Goal: Information Seeking & Learning: Find specific fact

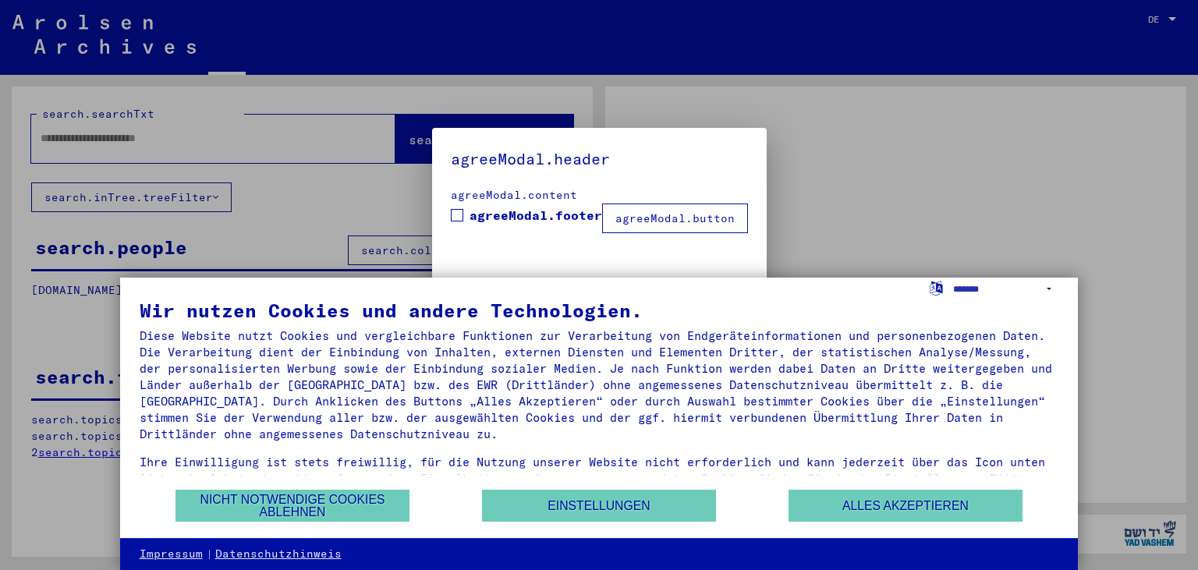
type input "**********"
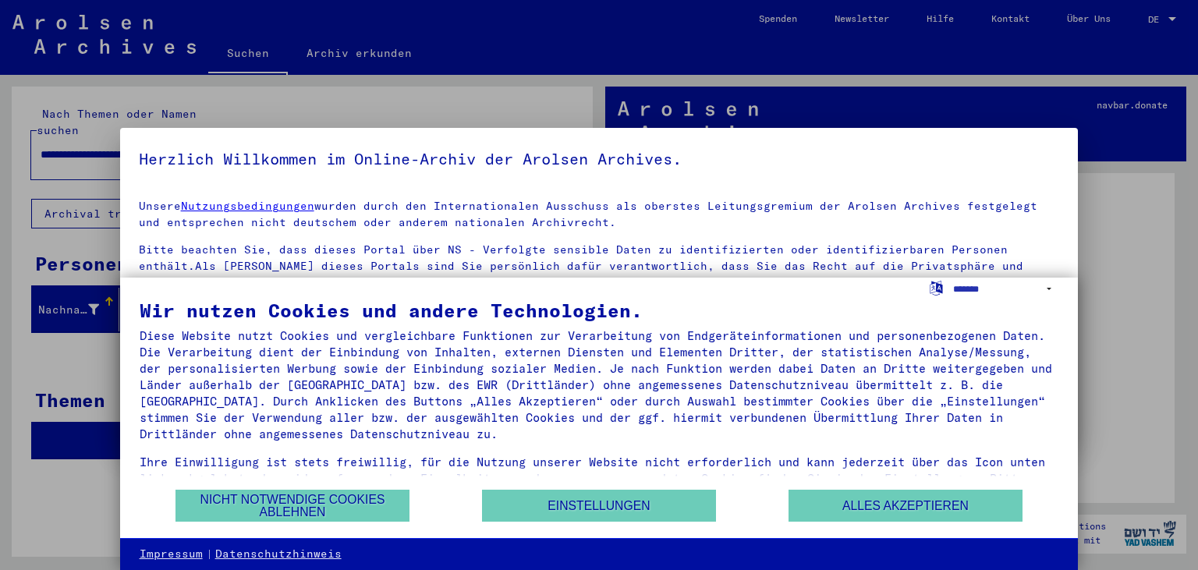
click at [1173, 20] on div at bounding box center [599, 285] width 1198 height 570
click at [1172, 17] on div at bounding box center [599, 285] width 1198 height 570
click at [326, 507] on button "Nicht notwendige Cookies ablehnen" at bounding box center [292, 506] width 234 height 32
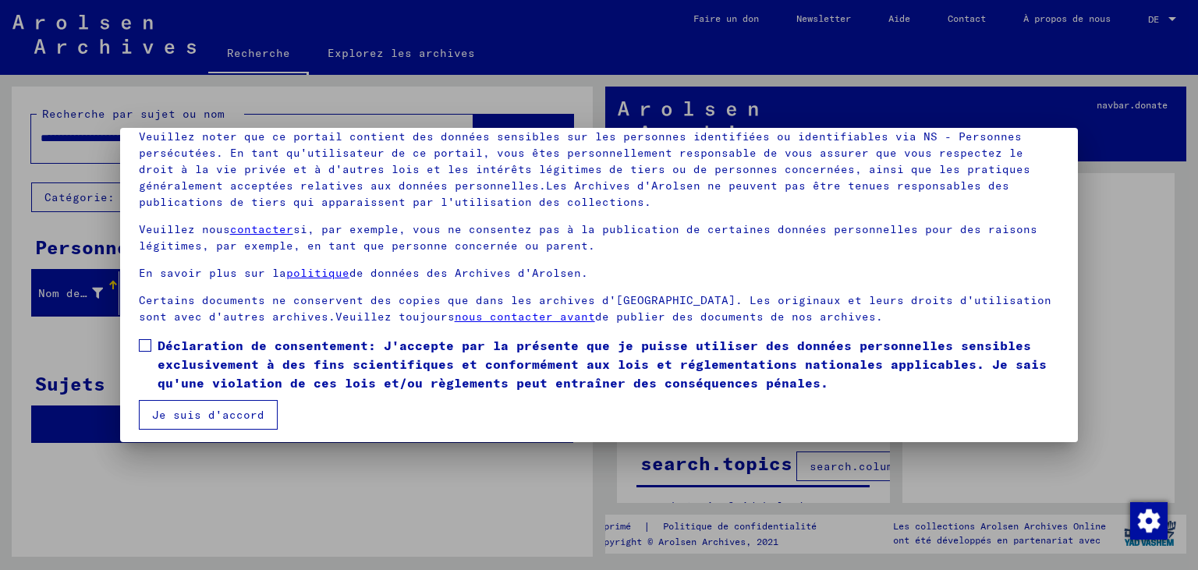
scroll to position [119, 0]
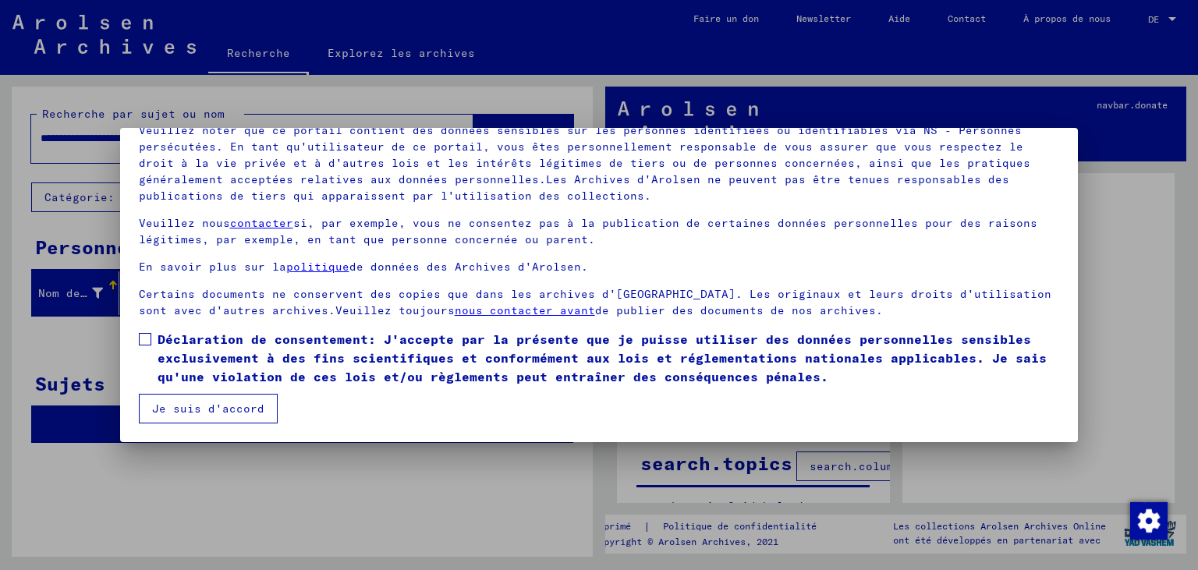
click at [147, 337] on span at bounding box center [145, 339] width 12 height 12
click at [238, 413] on button "Je suis d'accord" at bounding box center [208, 409] width 139 height 30
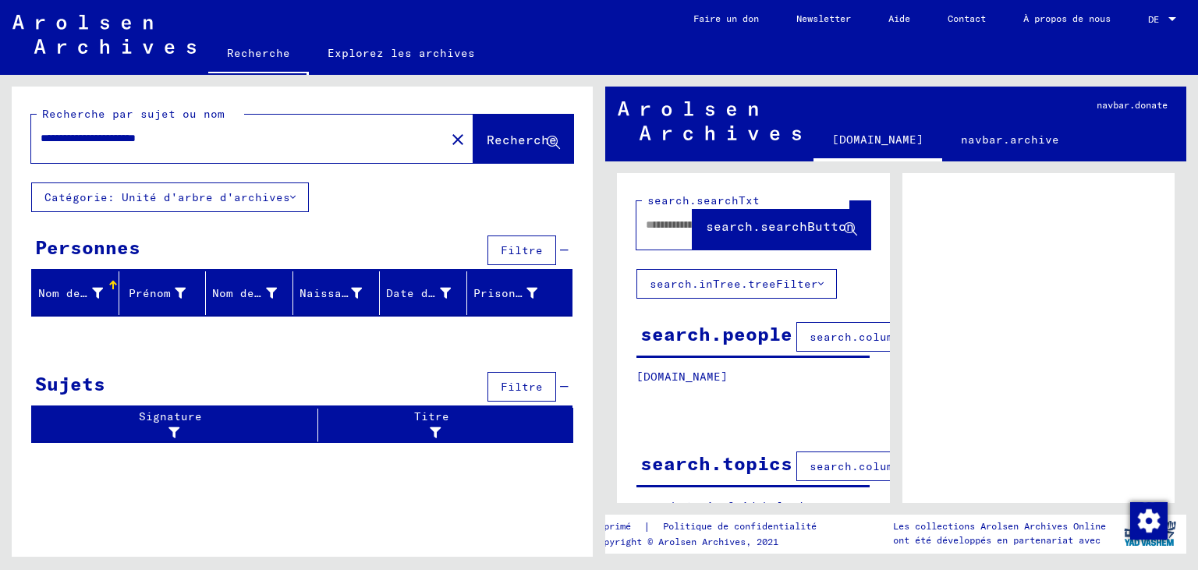
click at [96, 295] on div "Nom de famille" at bounding box center [70, 293] width 65 height 16
click at [114, 280] on mat-header-cell "Nom de famille" at bounding box center [75, 293] width 87 height 44
click at [79, 288] on div "Nom de famille" at bounding box center [70, 293] width 65 height 16
click at [1175, 14] on div at bounding box center [1172, 19] width 14 height 11
click at [1096, 291] on div at bounding box center [599, 285] width 1198 height 570
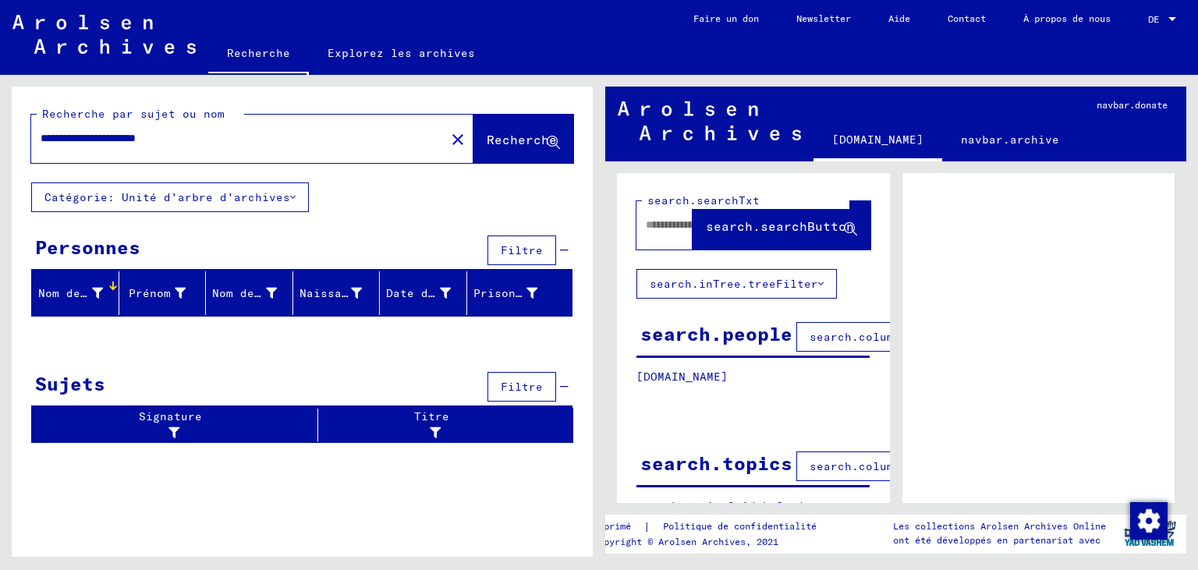
click at [1173, 15] on div at bounding box center [1172, 19] width 14 height 11
click at [1054, 326] on div at bounding box center [599, 285] width 1198 height 570
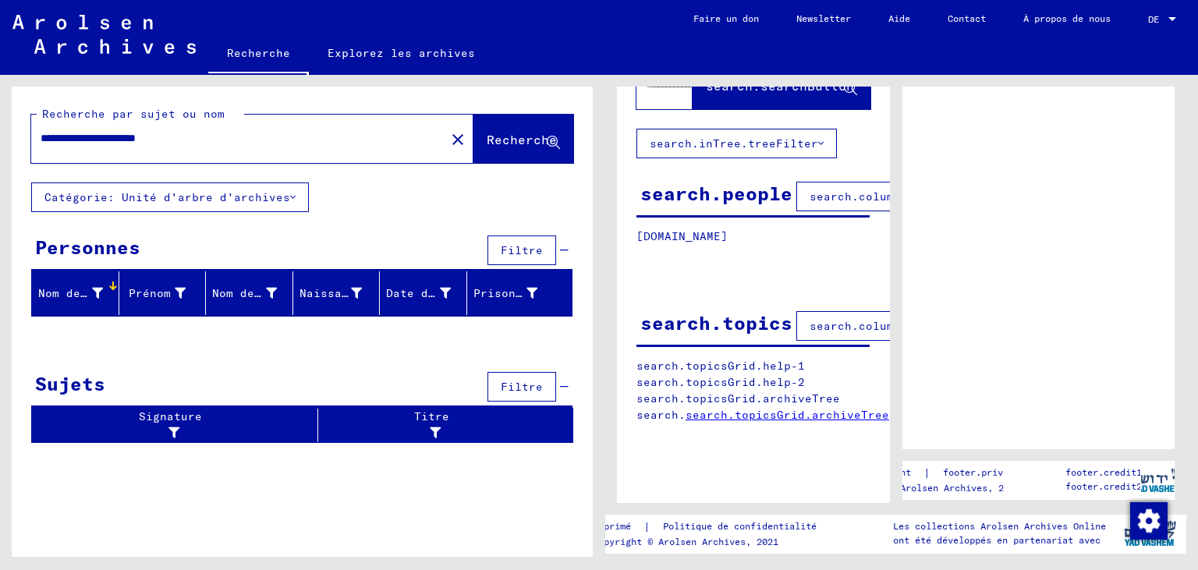
scroll to position [0, 0]
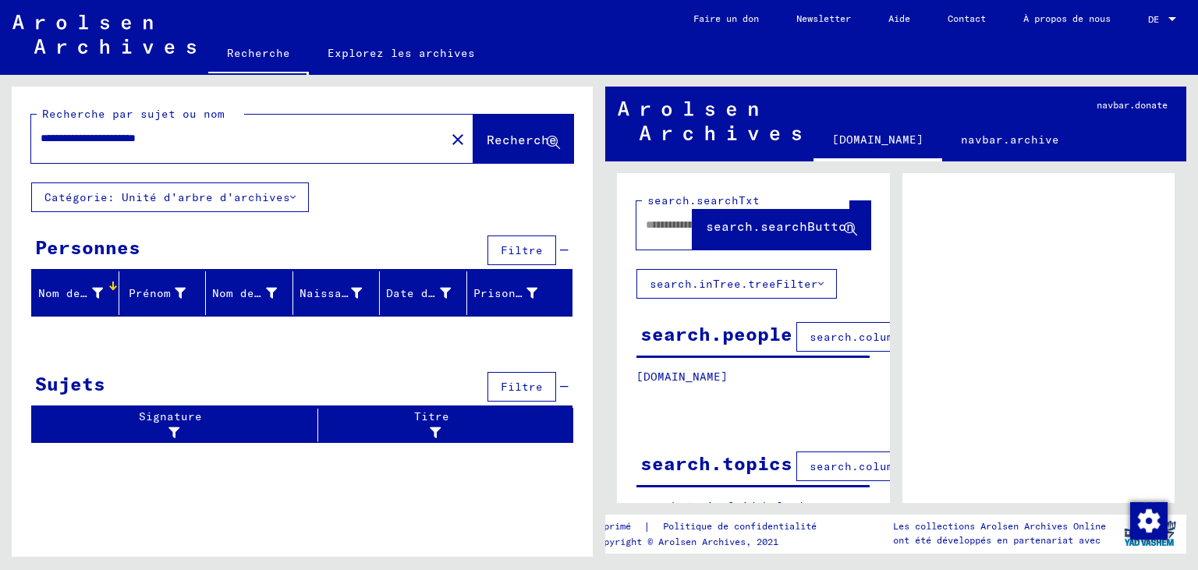
click at [520, 257] on span "Filtre" at bounding box center [522, 250] width 42 height 14
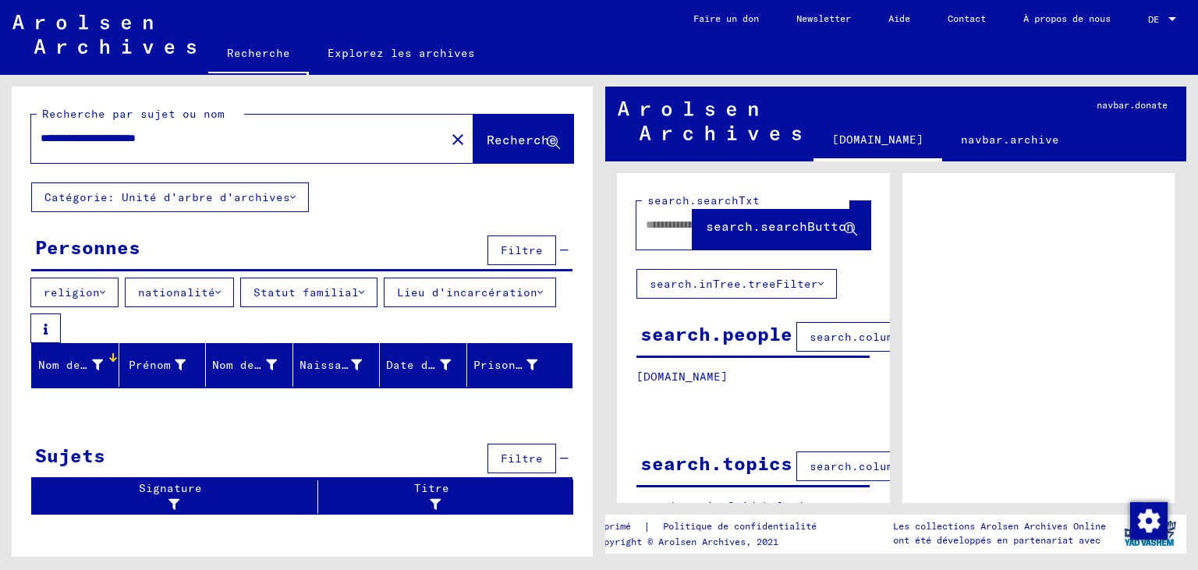
click at [221, 292] on button "nationalité" at bounding box center [179, 293] width 109 height 30
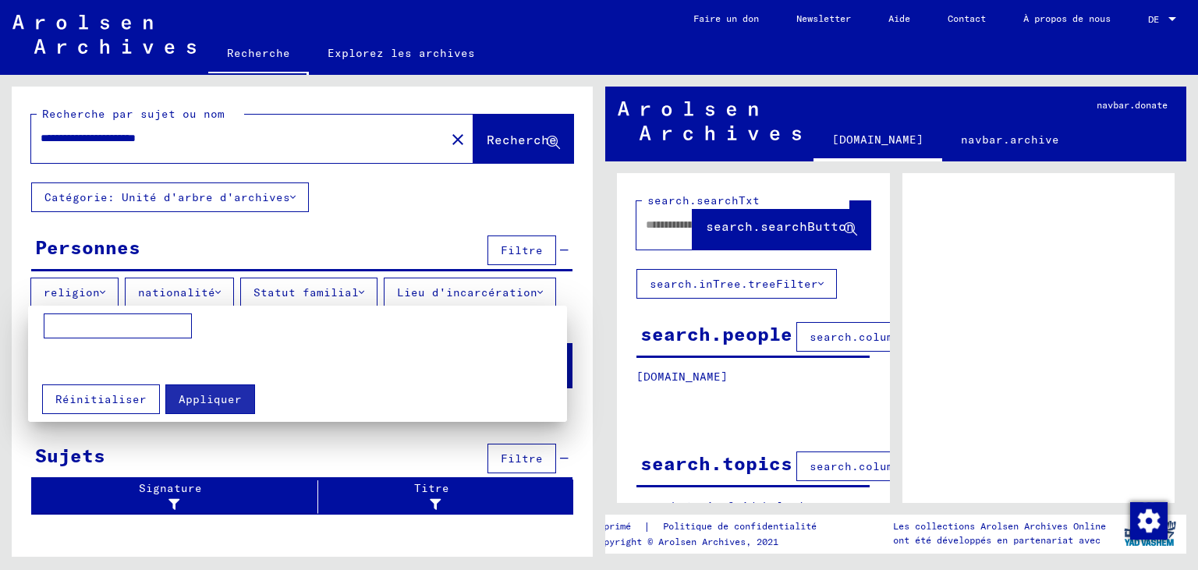
click at [58, 323] on input at bounding box center [118, 325] width 148 height 25
type input "*********"
click at [187, 394] on span "Appliquer" at bounding box center [210, 399] width 63 height 14
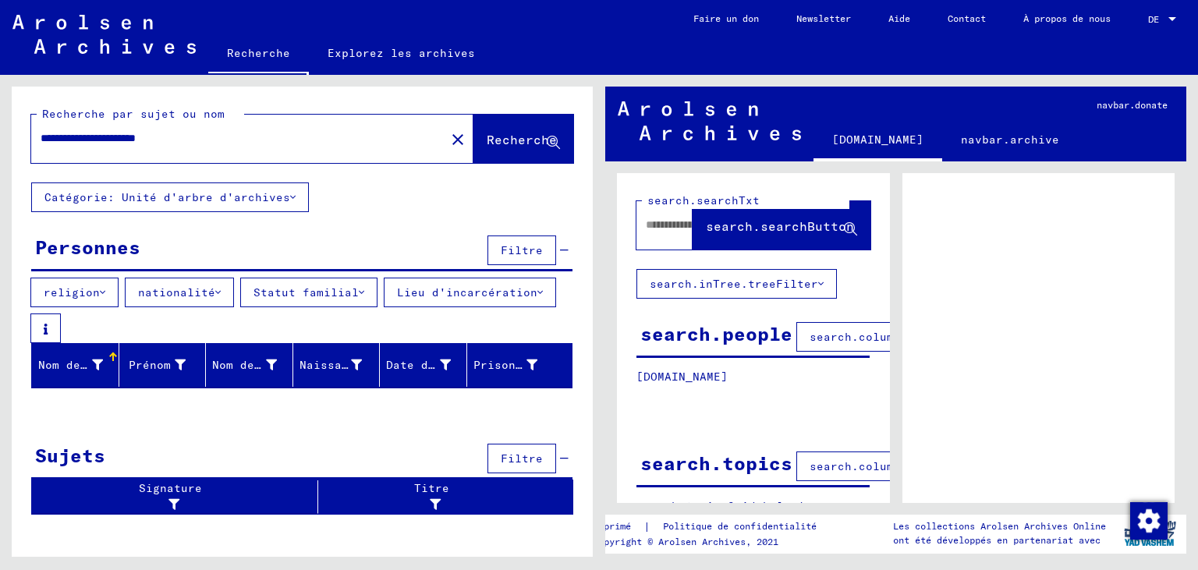
click at [364, 295] on icon at bounding box center [361, 292] width 5 height 11
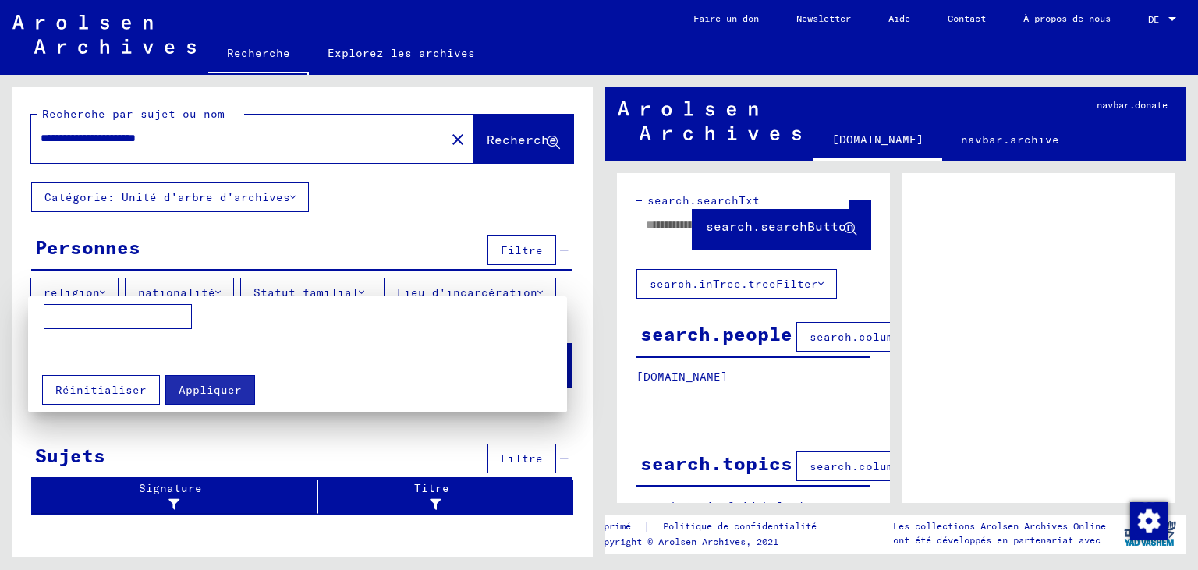
click at [64, 320] on input at bounding box center [118, 316] width 148 height 25
type input "**********"
click at [200, 383] on span "Appliquer" at bounding box center [210, 390] width 63 height 14
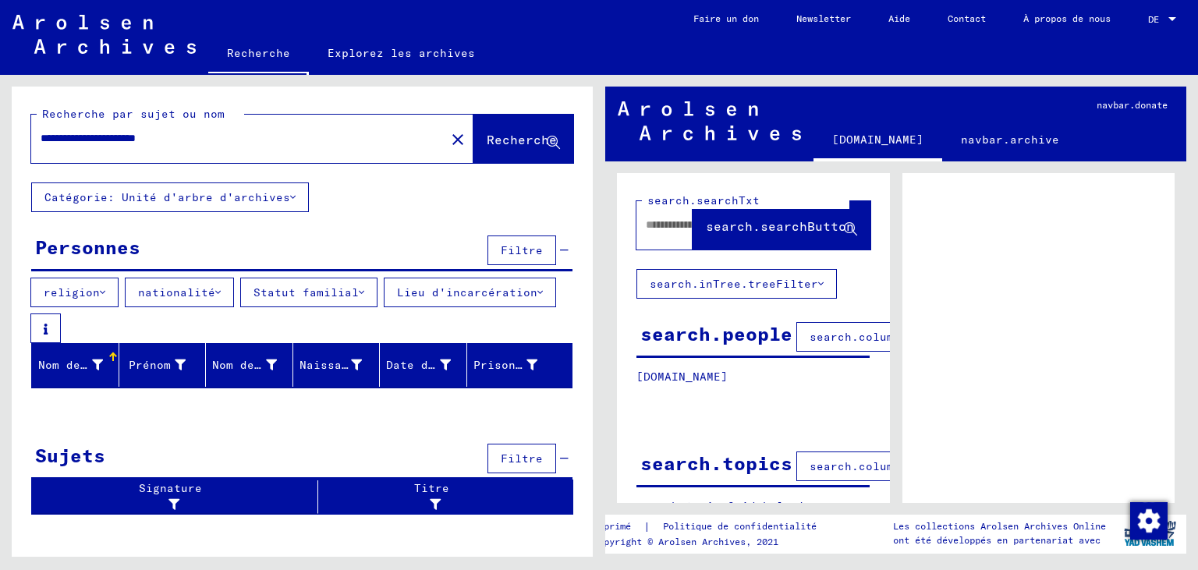
click at [537, 298] on icon at bounding box center [539, 292] width 5 height 11
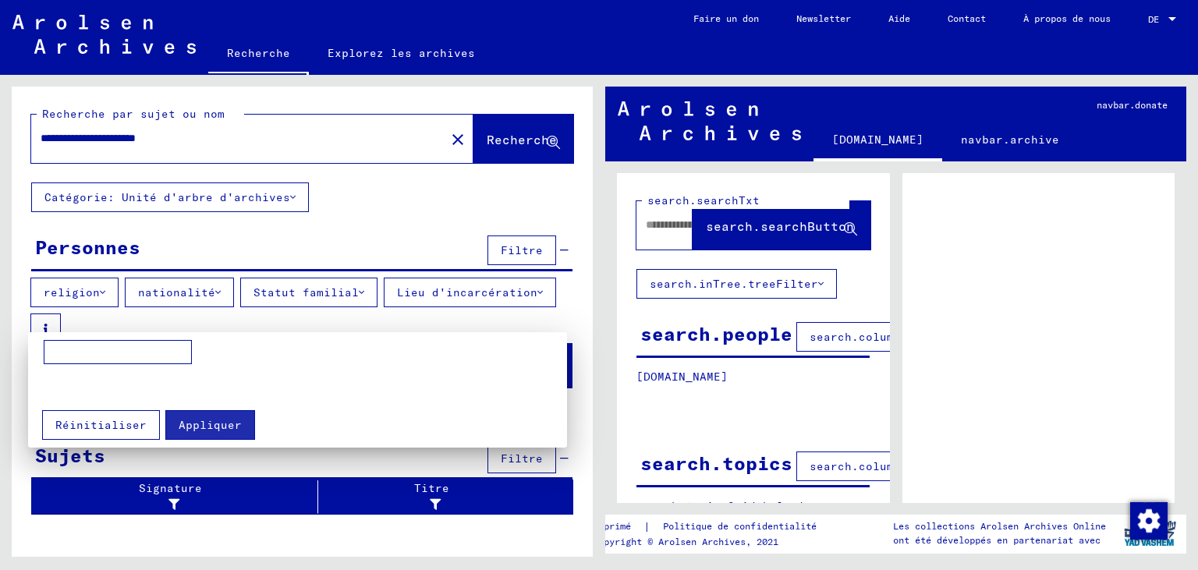
click at [76, 350] on input at bounding box center [118, 352] width 148 height 25
click at [99, 353] on input "**********" at bounding box center [118, 352] width 148 height 25
type input "**********"
click at [197, 416] on button "Appliquer" at bounding box center [210, 425] width 90 height 30
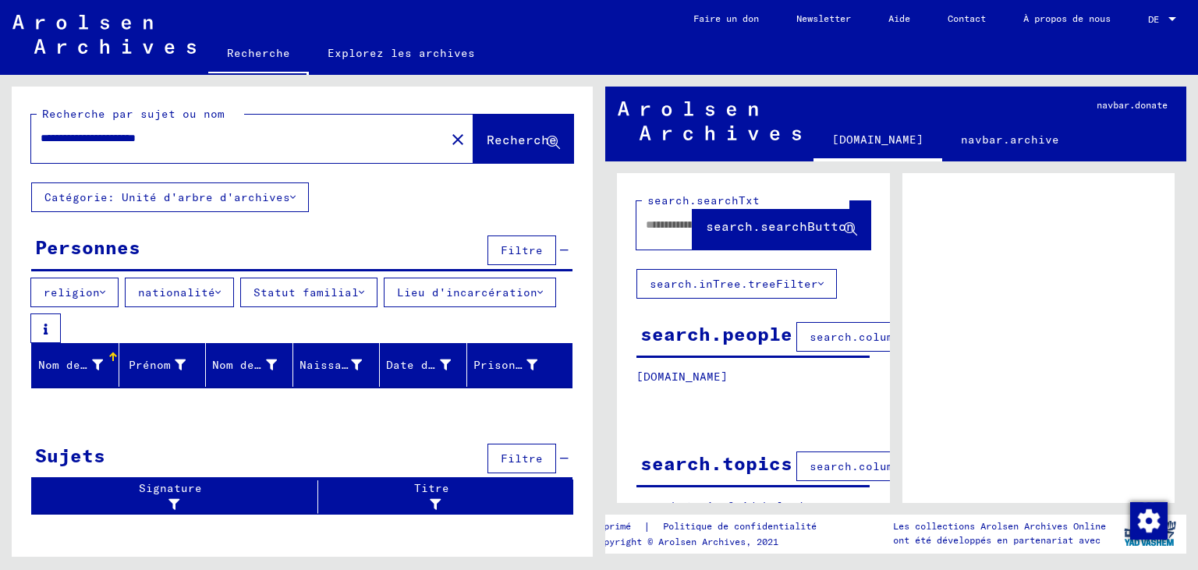
click at [67, 373] on div "Nom de famille" at bounding box center [70, 365] width 65 height 16
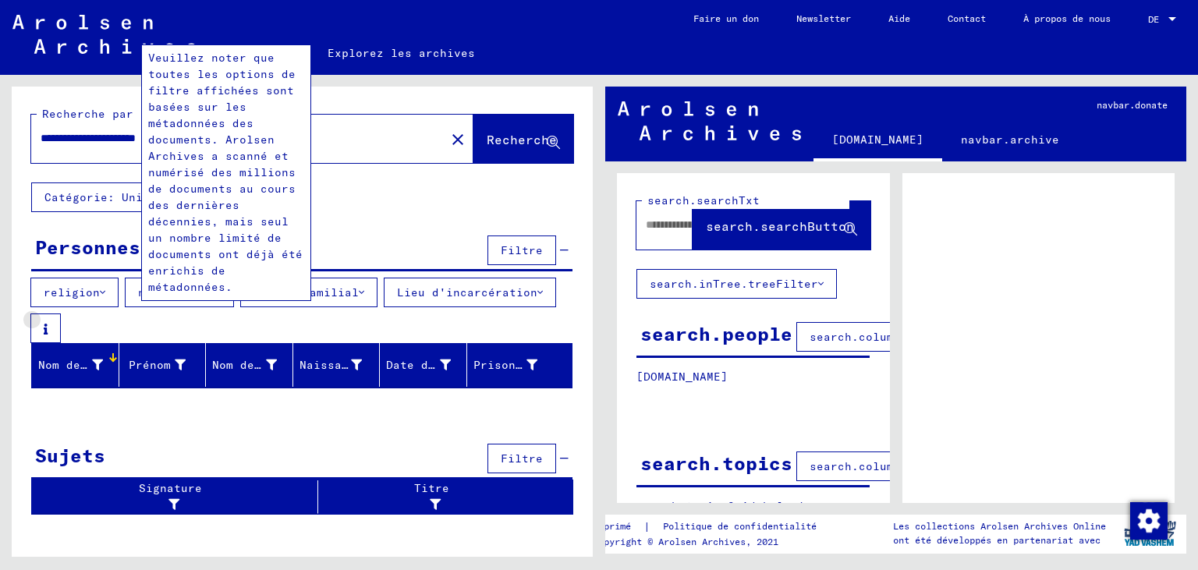
click at [61, 325] on button at bounding box center [45, 328] width 30 height 30
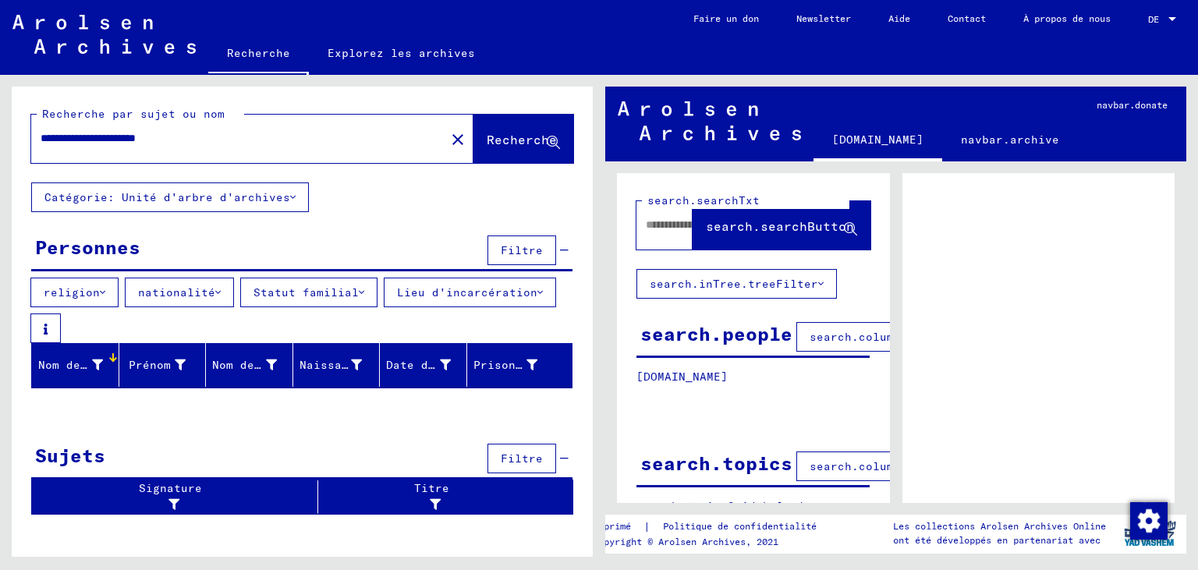
click at [298, 198] on button "Catégorie: Unité d'arbre d'archives" at bounding box center [170, 197] width 278 height 30
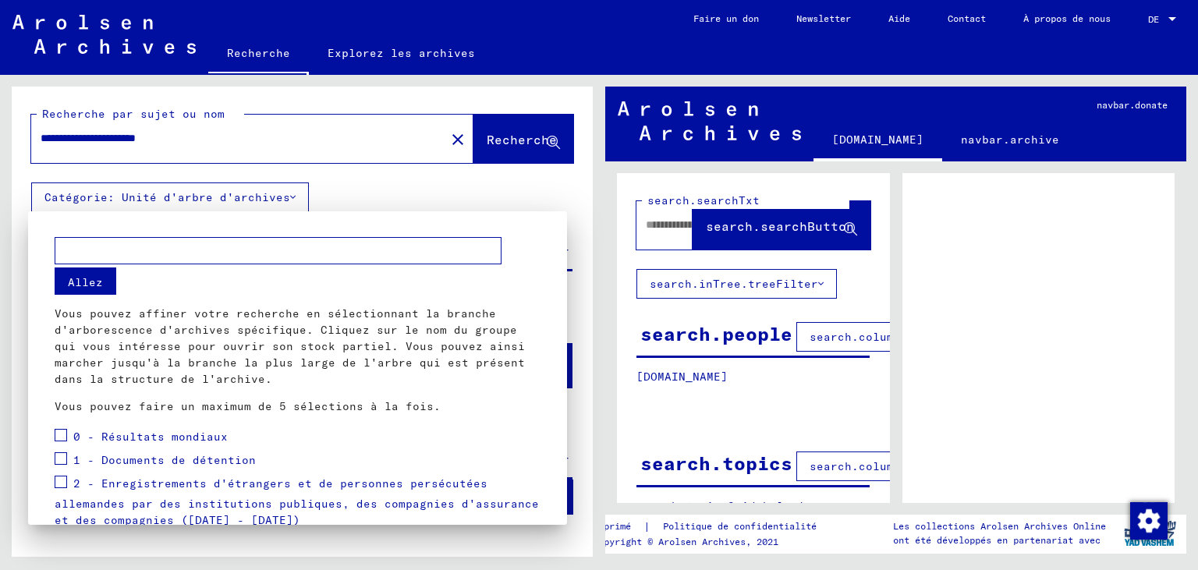
scroll to position [1, 0]
click at [62, 456] on span at bounding box center [61, 457] width 12 height 12
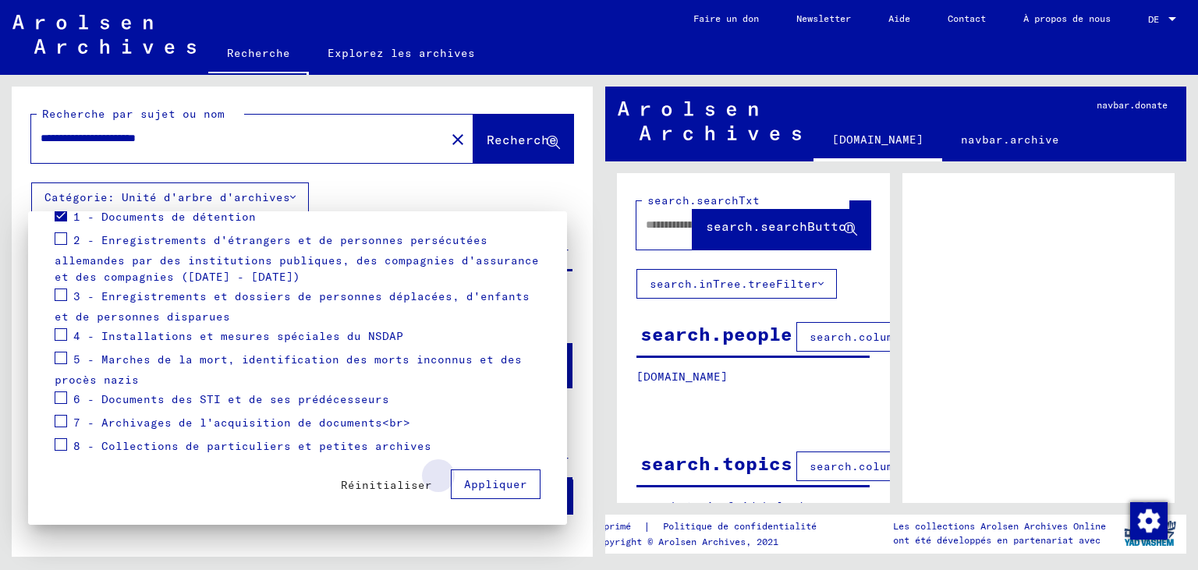
click at [514, 482] on span "Appliquer" at bounding box center [495, 484] width 63 height 14
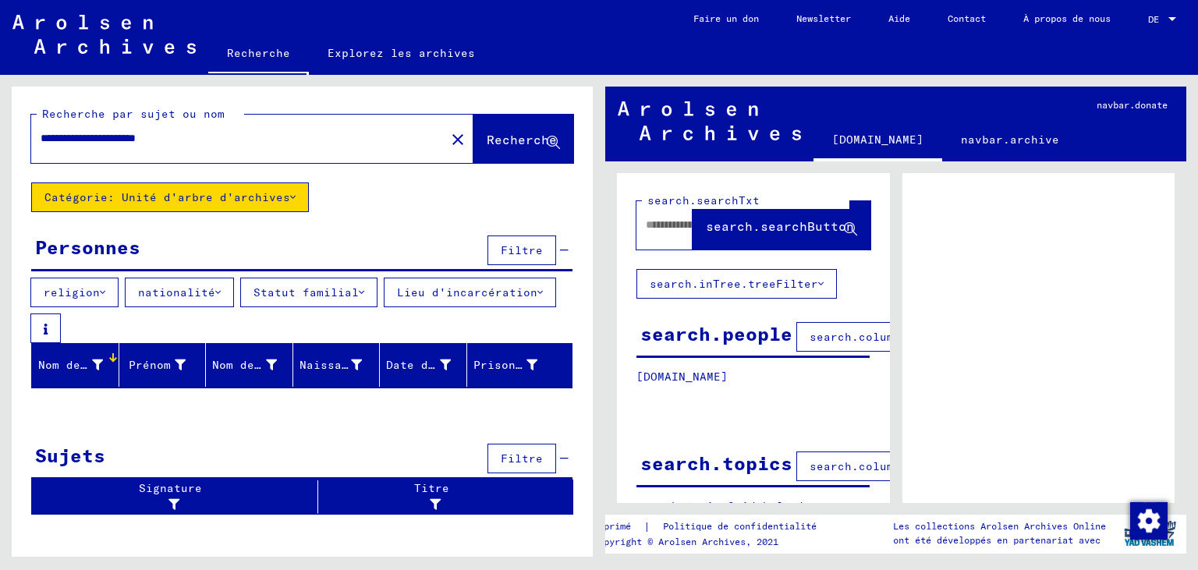
click at [384, 307] on button "Lieu d'incarcération" at bounding box center [470, 293] width 172 height 30
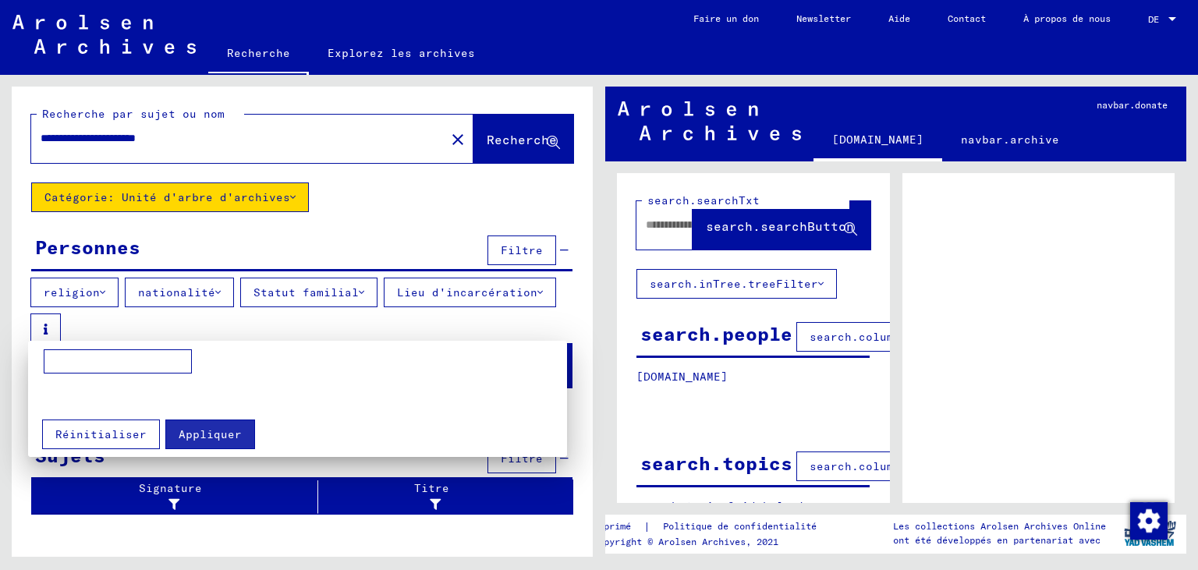
click at [101, 359] on input at bounding box center [118, 361] width 148 height 25
type input "**********"
click at [195, 434] on span "Appliquer" at bounding box center [210, 434] width 63 height 14
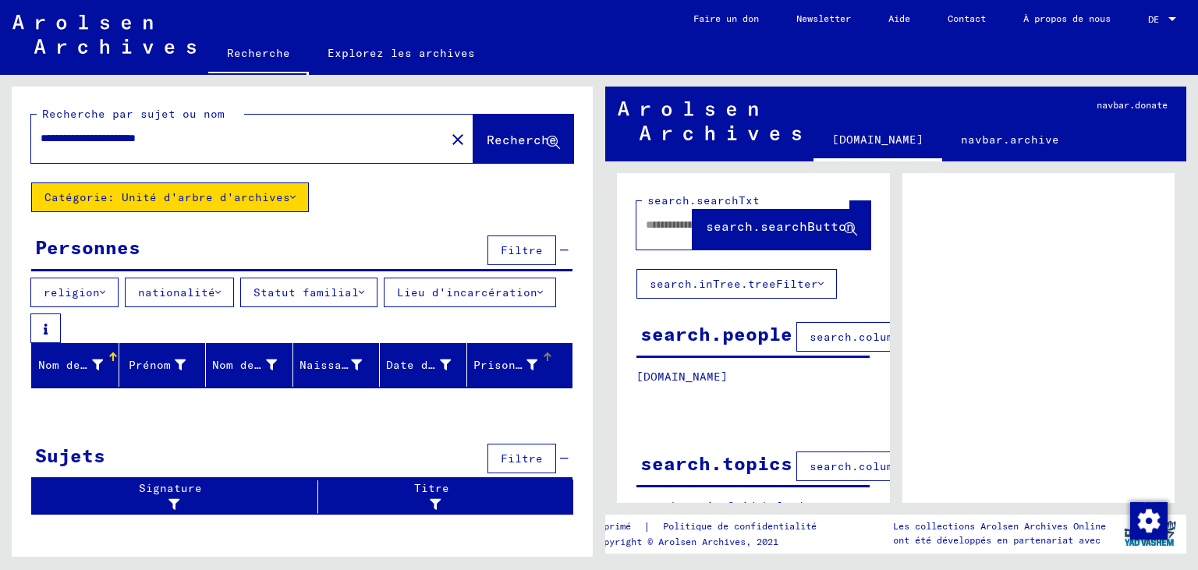
click at [529, 366] on div "Prisonnier #" at bounding box center [505, 365] width 65 height 16
click at [552, 363] on div "Prisonnier #" at bounding box center [515, 364] width 84 height 25
click at [105, 291] on icon at bounding box center [102, 292] width 5 height 11
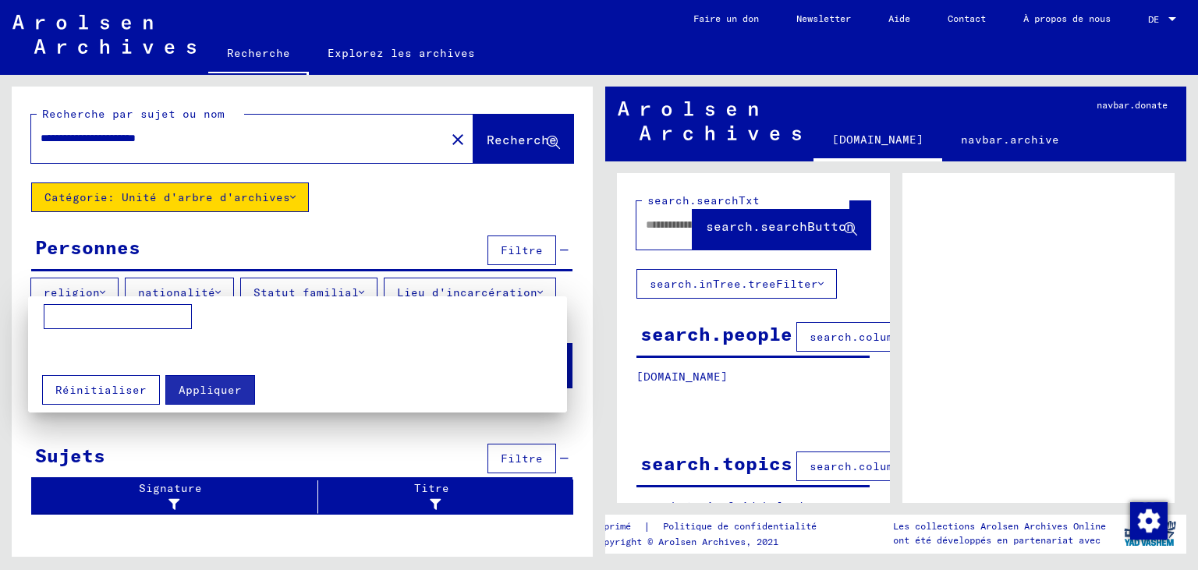
click at [88, 308] on input at bounding box center [118, 316] width 148 height 25
type input "**********"
click at [193, 387] on span "Appliquer" at bounding box center [210, 390] width 63 height 14
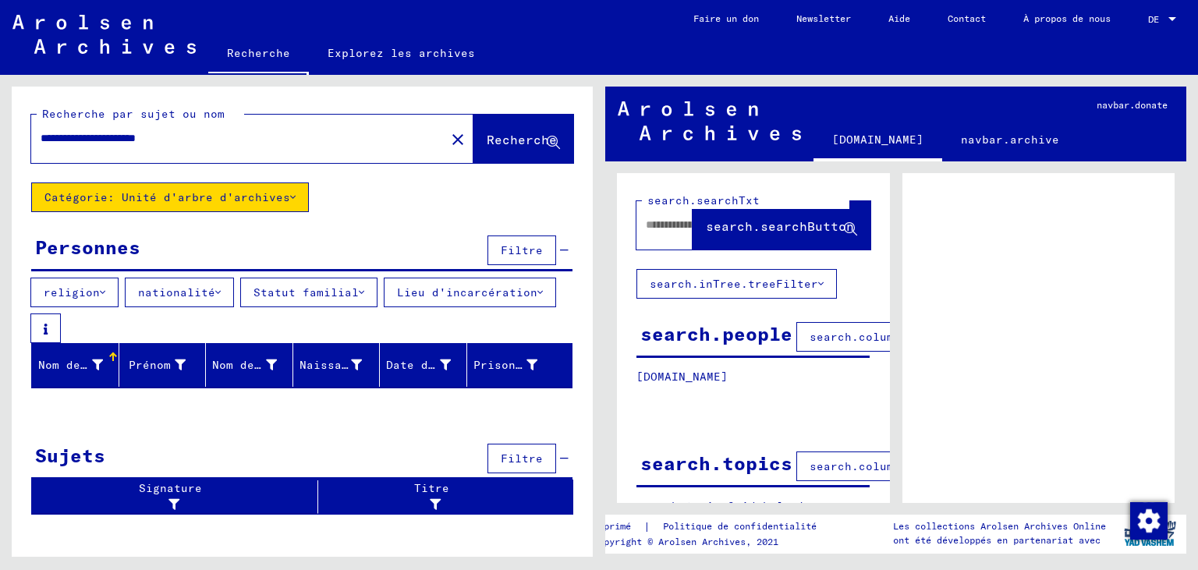
click at [293, 193] on icon at bounding box center [292, 197] width 5 height 11
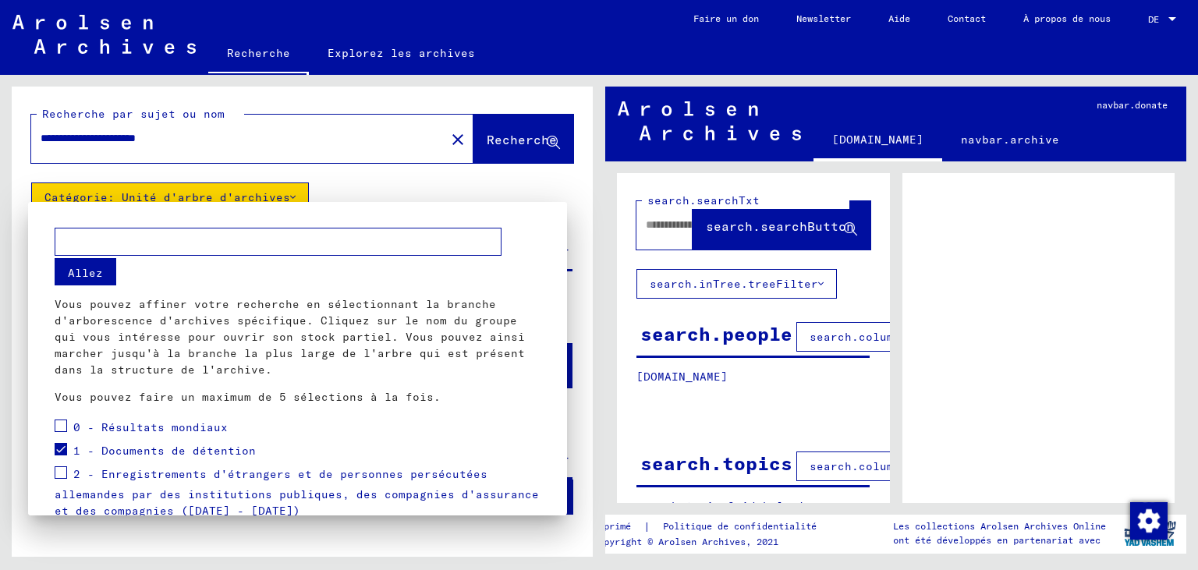
click at [62, 450] on span at bounding box center [61, 449] width 12 height 12
click at [386, 184] on div at bounding box center [599, 285] width 1198 height 570
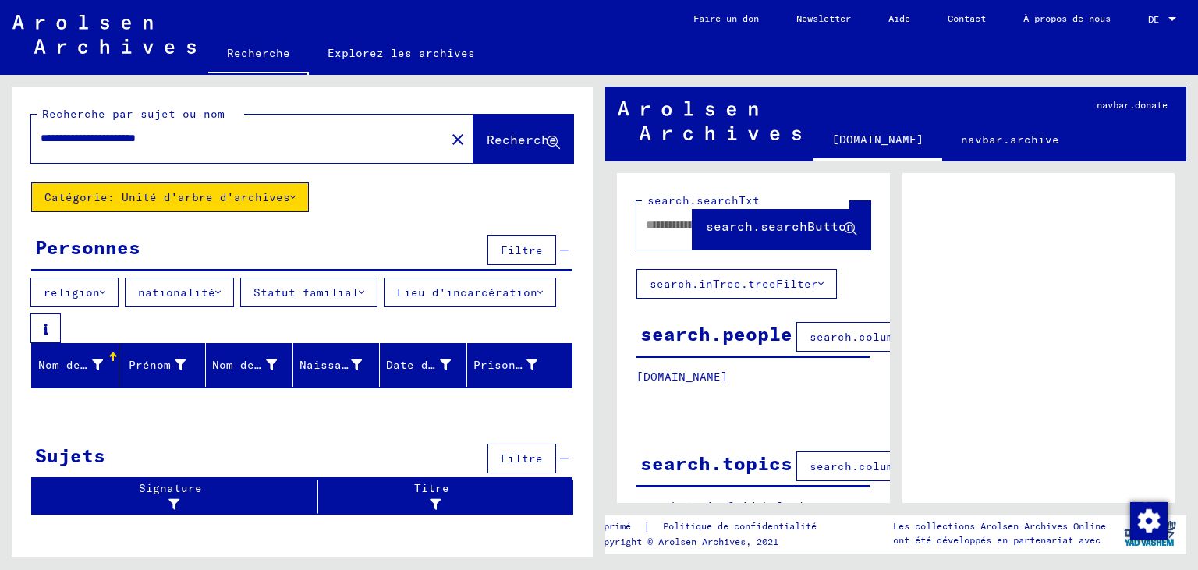
click at [544, 249] on button "Filtre" at bounding box center [521, 250] width 69 height 30
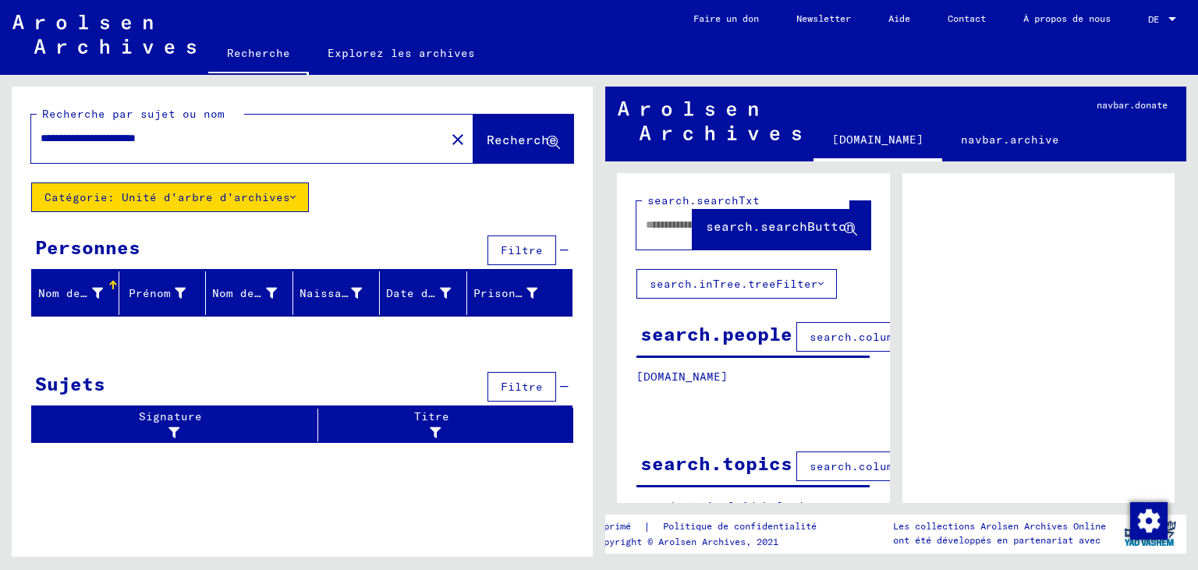
click at [89, 285] on div "Nom de famille" at bounding box center [70, 293] width 65 height 16
drag, startPoint x: 215, startPoint y: 139, endPoint x: 434, endPoint y: 145, distance: 219.2
click at [434, 145] on input "**********" at bounding box center [238, 138] width 395 height 16
type input "*"
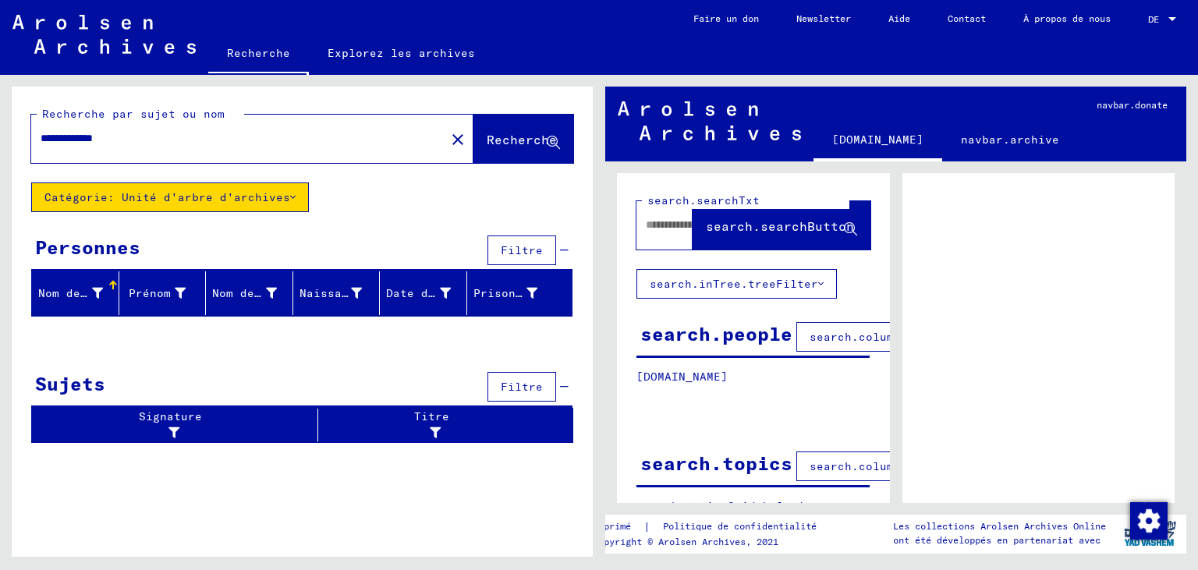
click at [523, 139] on span "Recherche" at bounding box center [521, 140] width 70 height 16
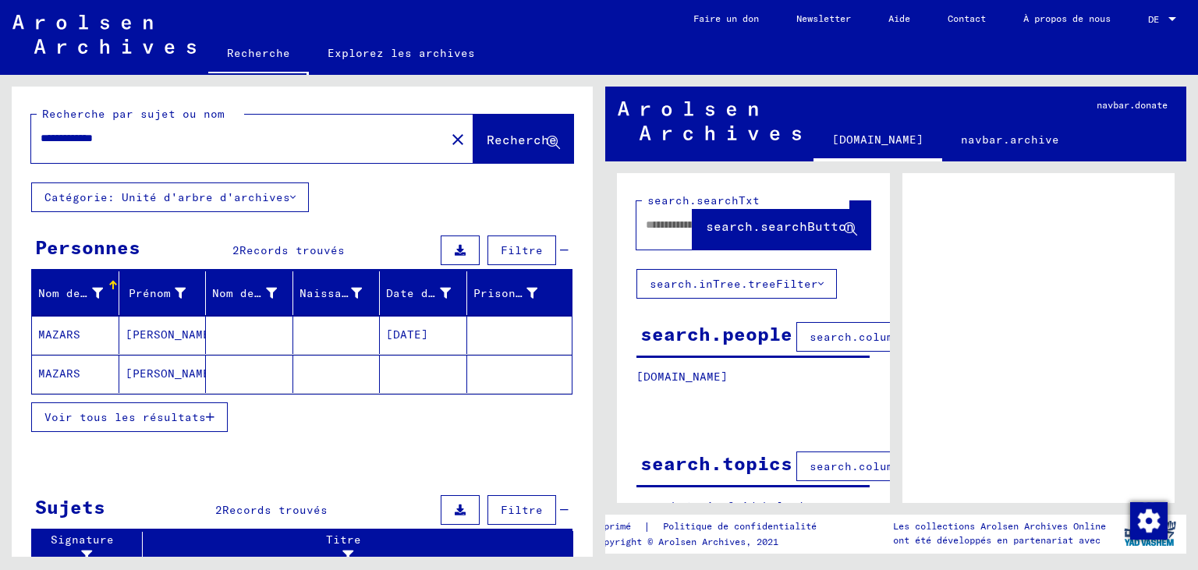
click at [210, 416] on icon "button" at bounding box center [210, 417] width 9 height 11
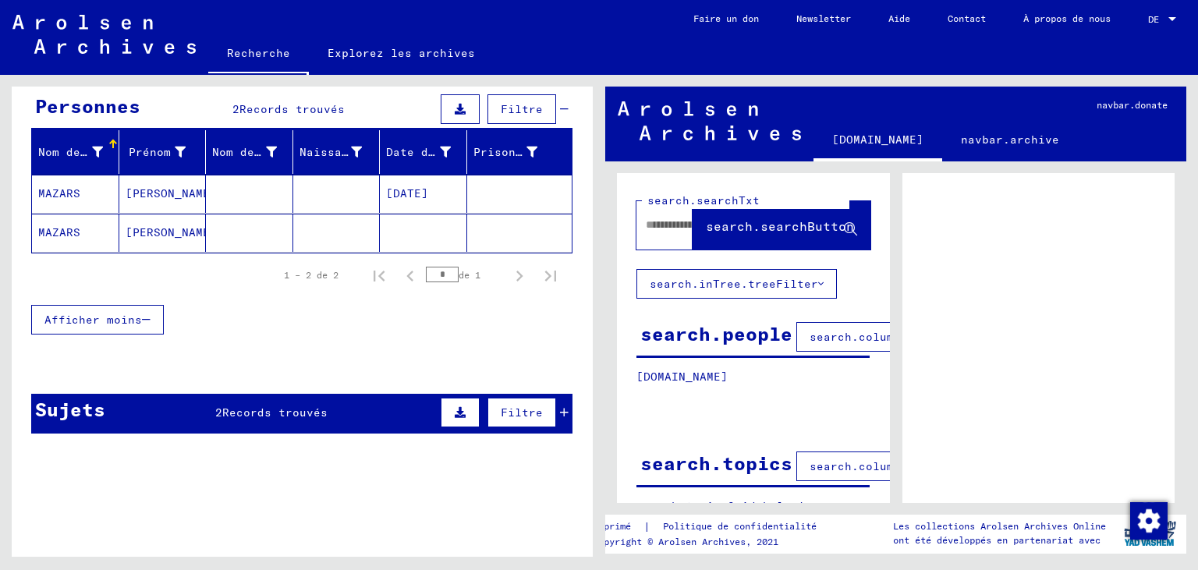
scroll to position [143, 0]
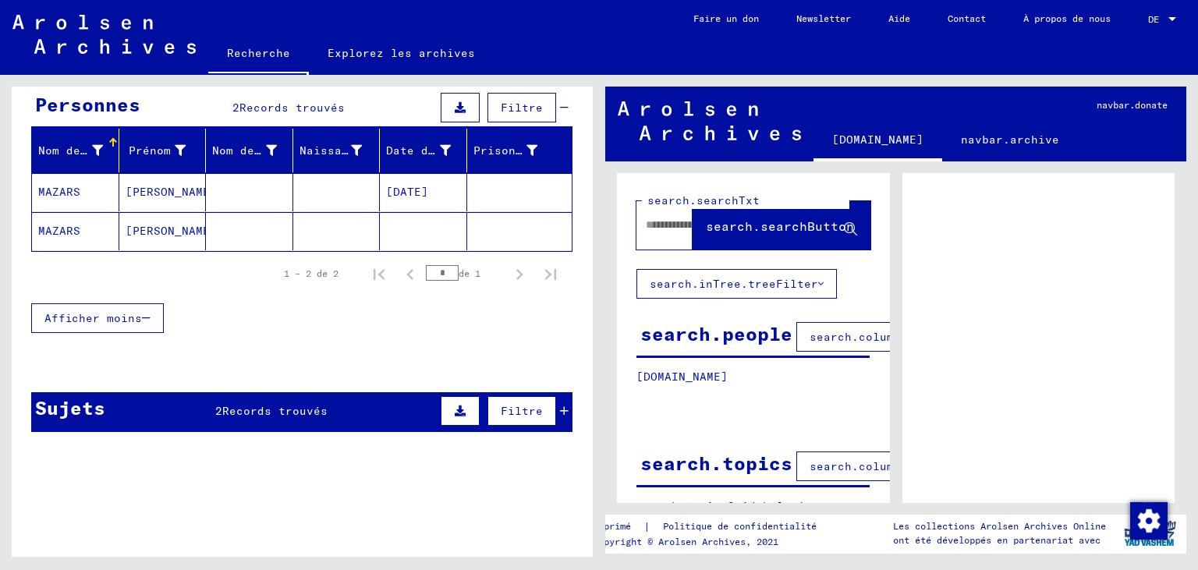
click at [462, 409] on icon at bounding box center [460, 410] width 11 height 11
click at [55, 449] on icon at bounding box center [55, 453] width 9 height 11
click at [113, 449] on icon at bounding box center [112, 453] width 9 height 11
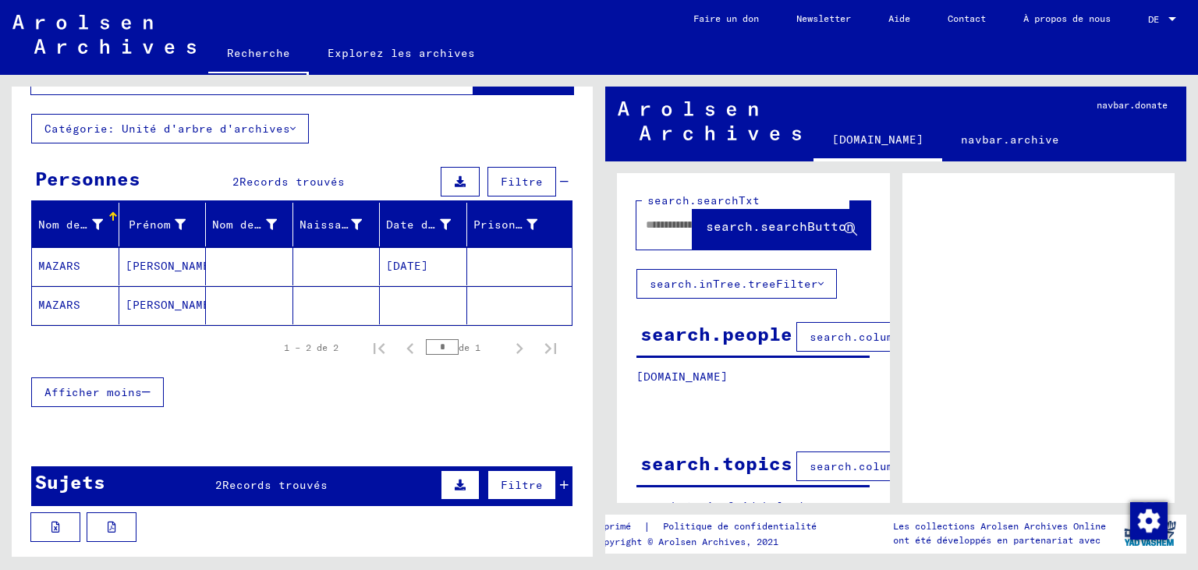
scroll to position [0, 0]
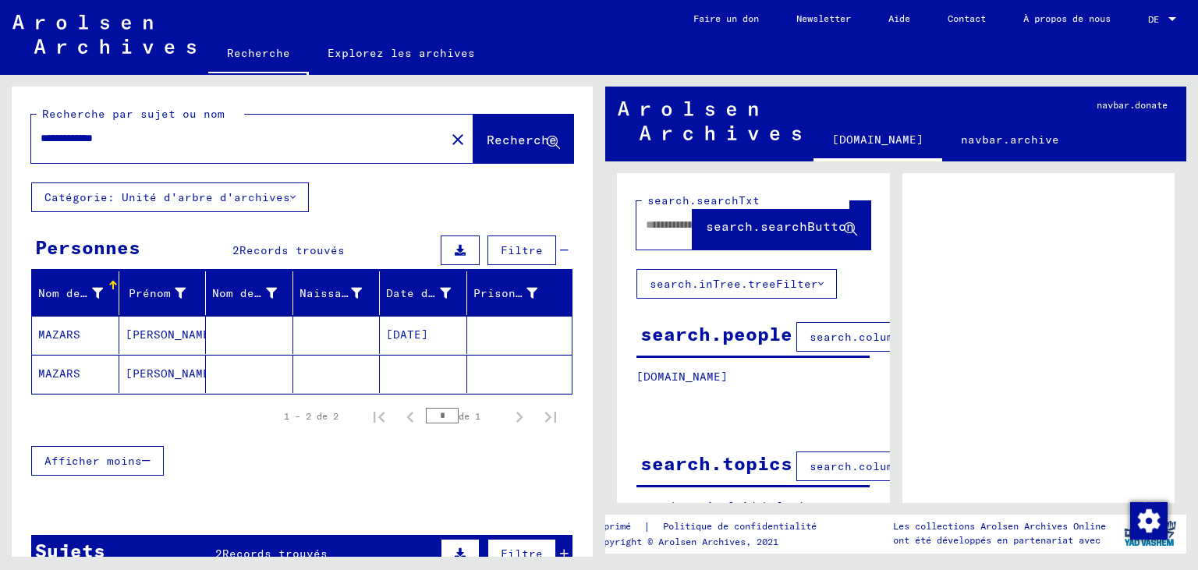
click at [148, 133] on input "**********" at bounding box center [238, 138] width 395 height 16
type input "**********"
click at [504, 143] on span "Recherche" at bounding box center [521, 140] width 70 height 16
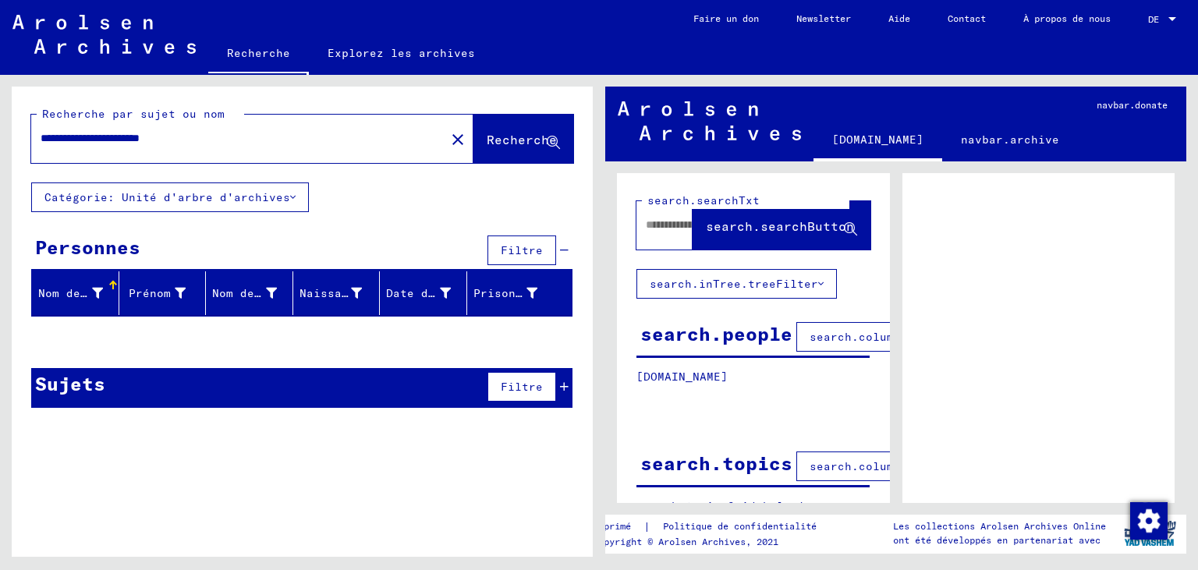
click at [232, 138] on input "**********" at bounding box center [238, 138] width 395 height 16
drag, startPoint x: 232, startPoint y: 136, endPoint x: 1, endPoint y: 134, distance: 231.6
click at [41, 134] on input "**********" at bounding box center [238, 138] width 395 height 16
